Goal: Information Seeking & Learning: Learn about a topic

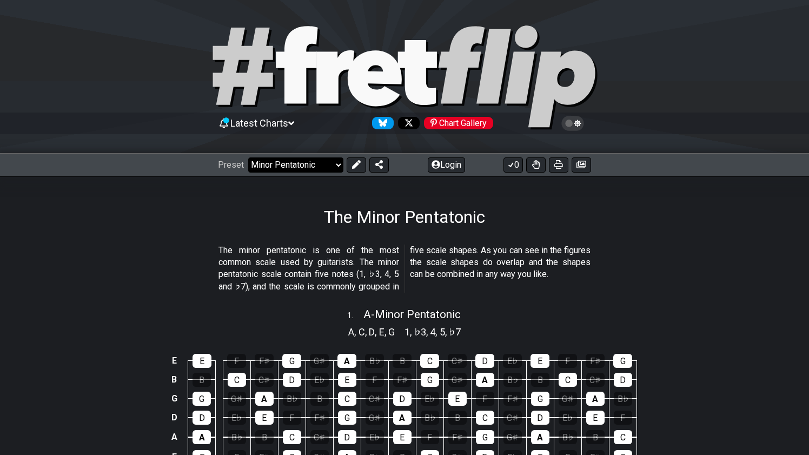
click at [313, 166] on select "Welcome to #fretflip! Initial Preset Custom Preset Minor Pentatonic Major Penta…" at bounding box center [295, 164] width 95 height 15
click at [248, 157] on select "Welcome to #fretflip! Initial Preset Custom Preset Minor Pentatonic Major Penta…" at bounding box center [295, 164] width 95 height 15
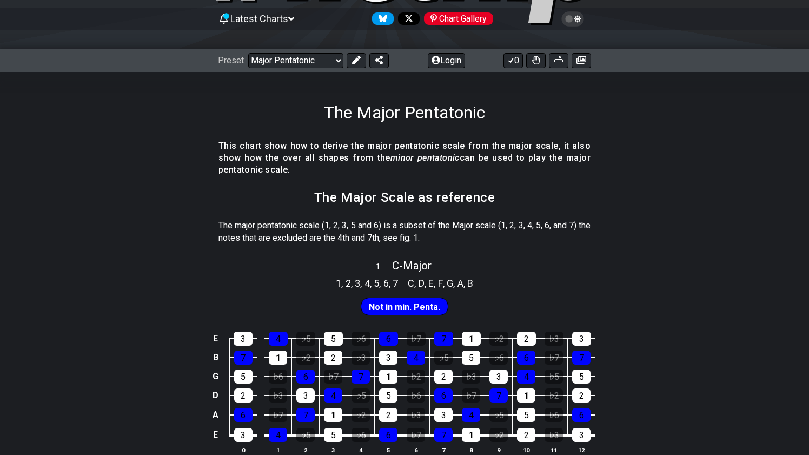
scroll to position [124, 0]
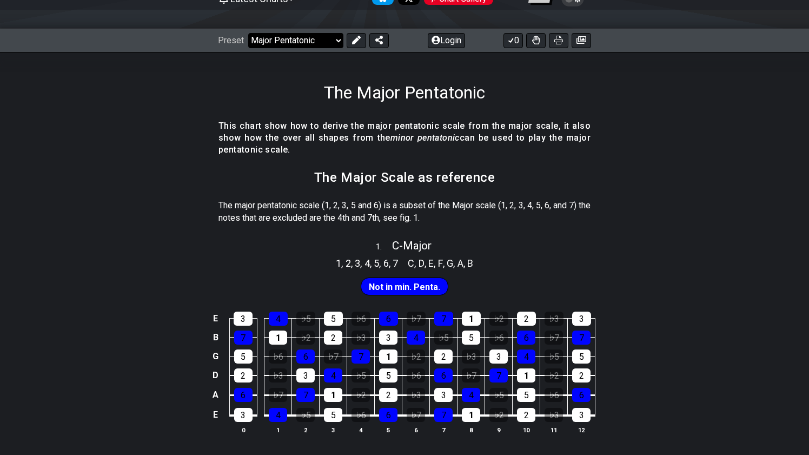
click at [288, 44] on select "Welcome to #fretflip! Initial Preset Custom Preset Minor Pentatonic Major Penta…" at bounding box center [295, 40] width 95 height 15
click at [248, 33] on select "Welcome to #fretflip! Initial Preset Custom Preset Minor Pentatonic Major Penta…" at bounding box center [295, 40] width 95 height 15
select select "/minor-pentatonic"
select select "C"
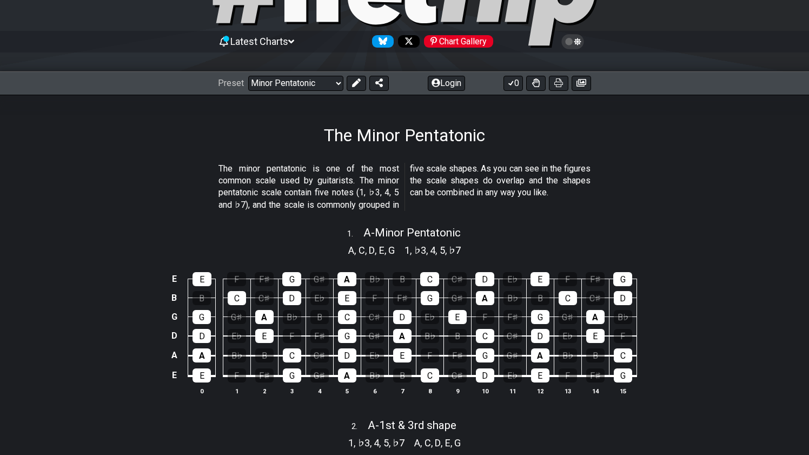
scroll to position [66, 0]
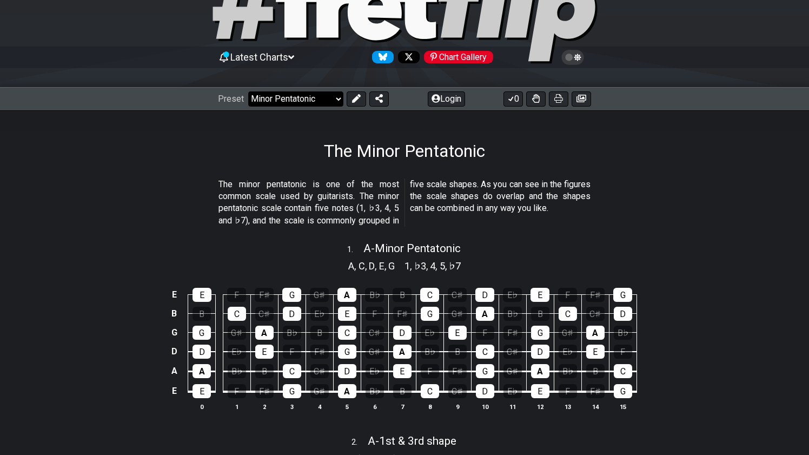
click at [322, 95] on select "Welcome to #fretflip! Initial Preset Custom Preset Minor Pentatonic Major Penta…" at bounding box center [295, 98] width 95 height 15
